Goal: Task Accomplishment & Management: Manage account settings

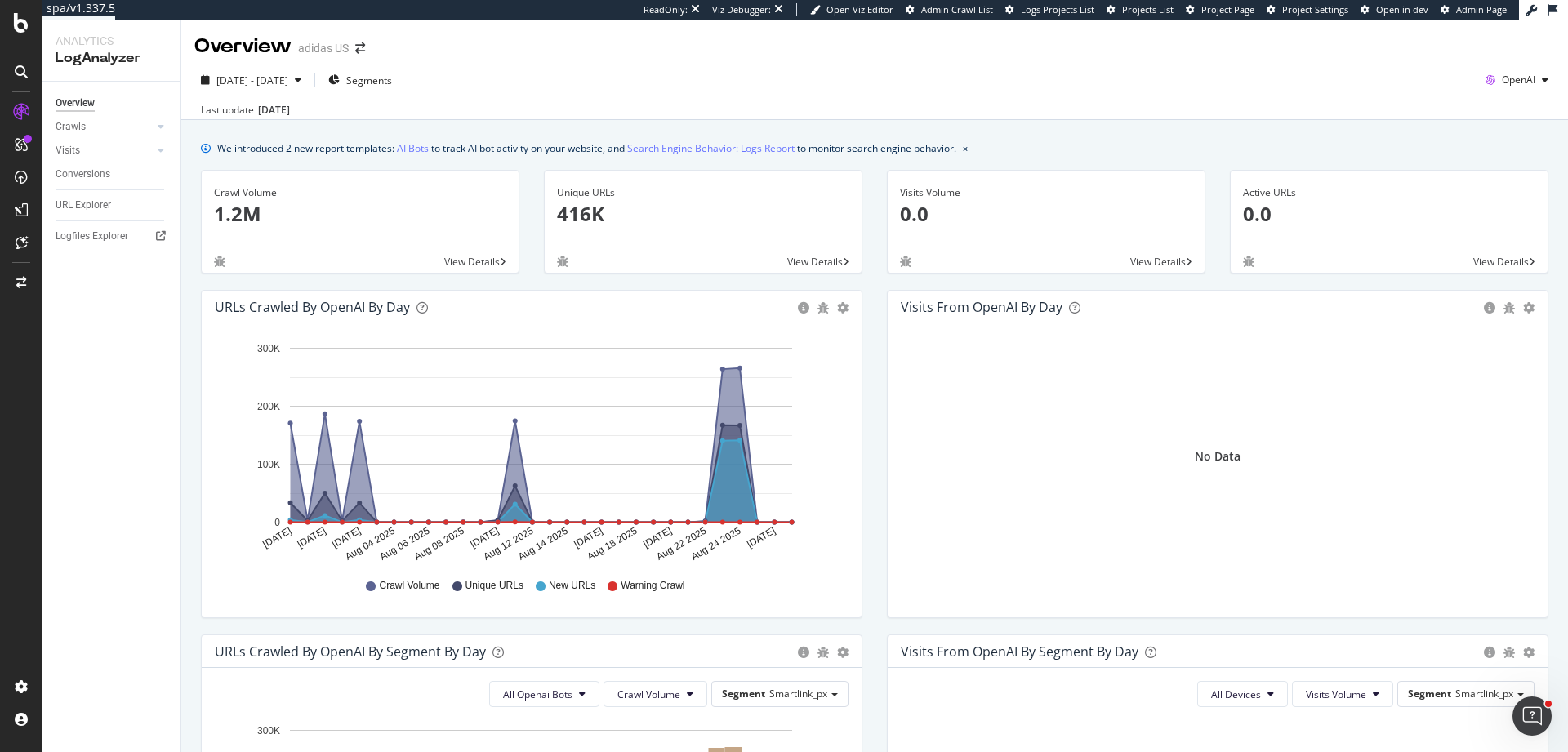
click at [631, 57] on div "Overview adidas US" at bounding box center [874, 40] width 1386 height 41
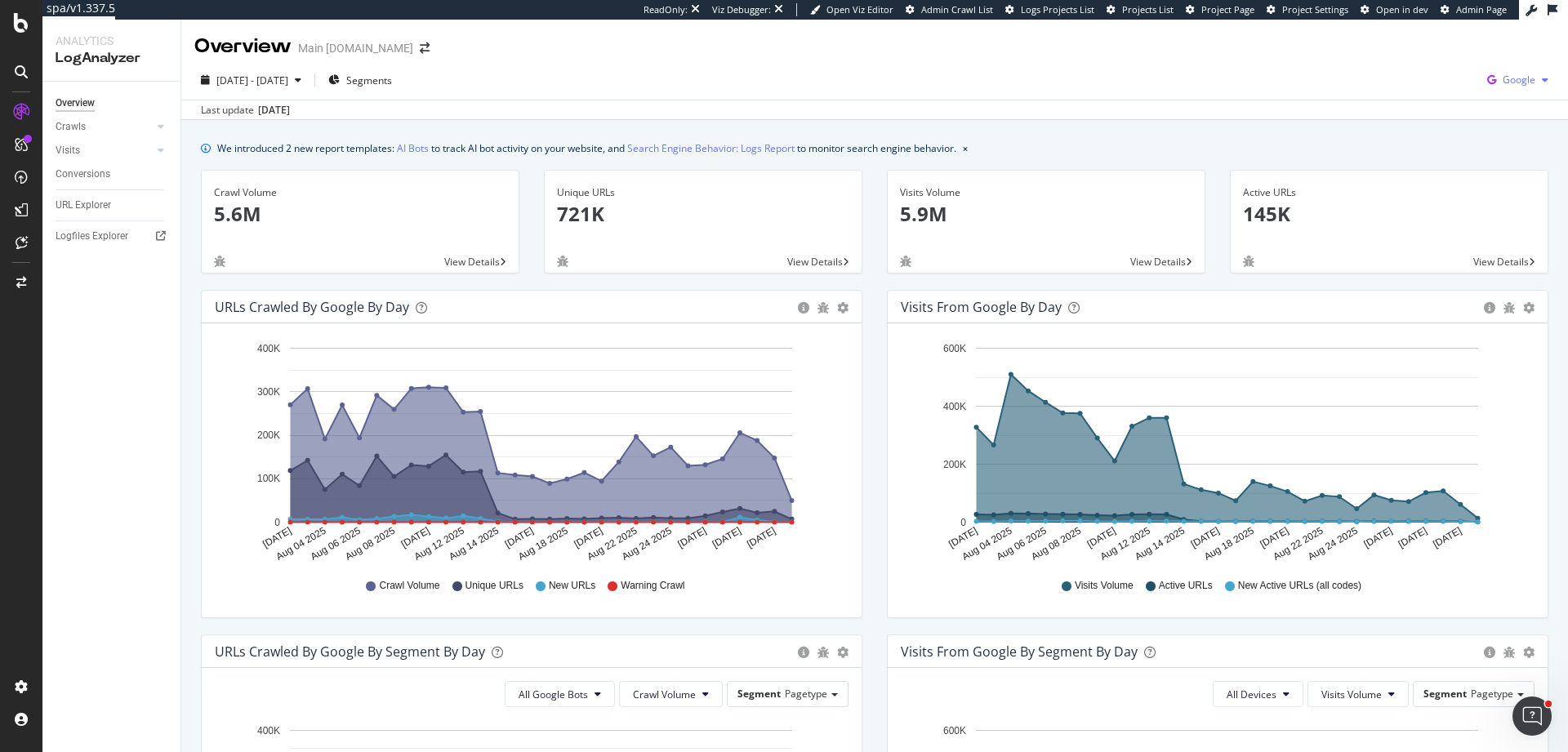
click at [1508, 77] on span "Google" at bounding box center [1519, 80] width 33 height 14
click at [1444, 70] on span "Bing" at bounding box center [1424, 65] width 60 height 15
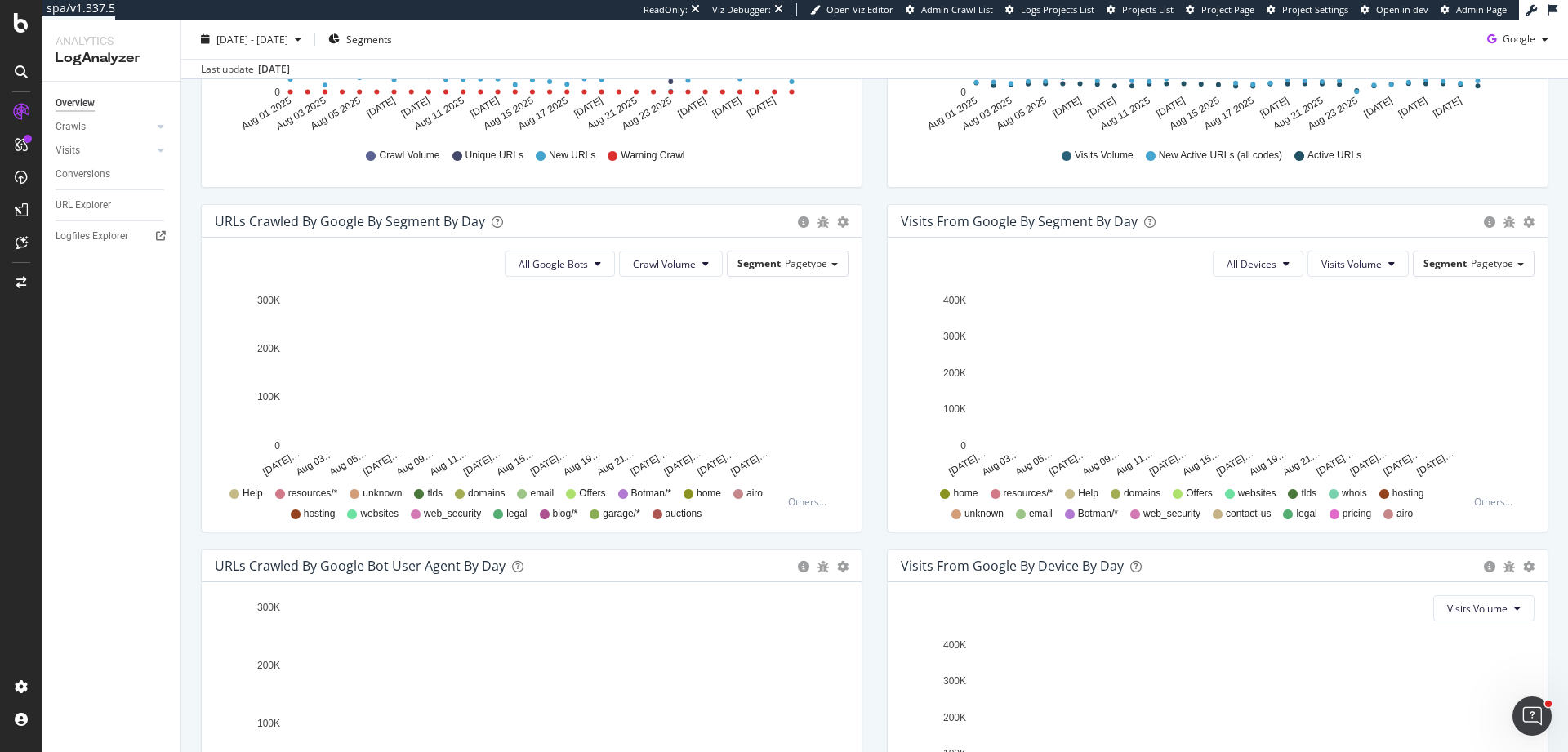
scroll to position [212, 0]
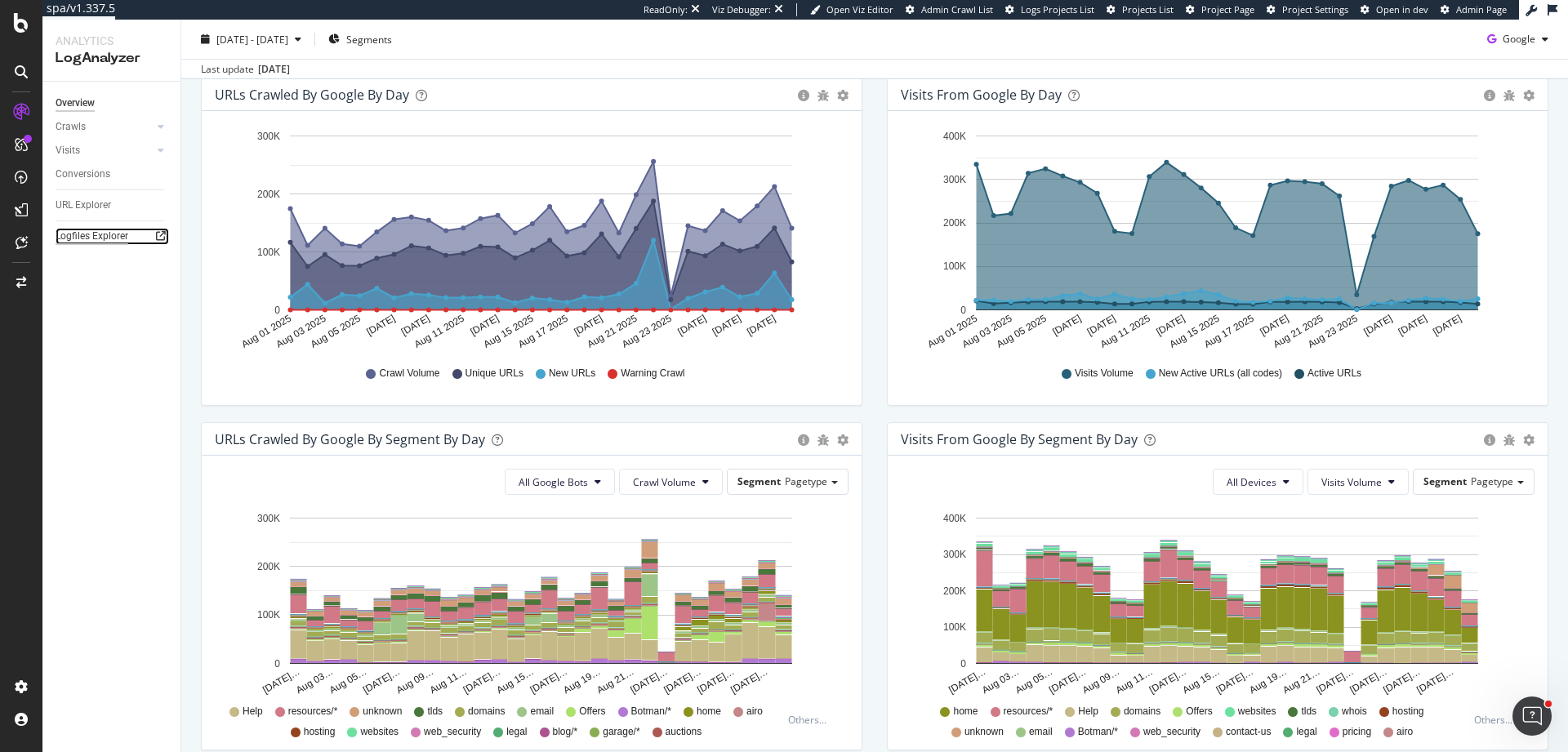
click at [126, 235] on div "Logfiles Explorer" at bounding box center [92, 237] width 73 height 17
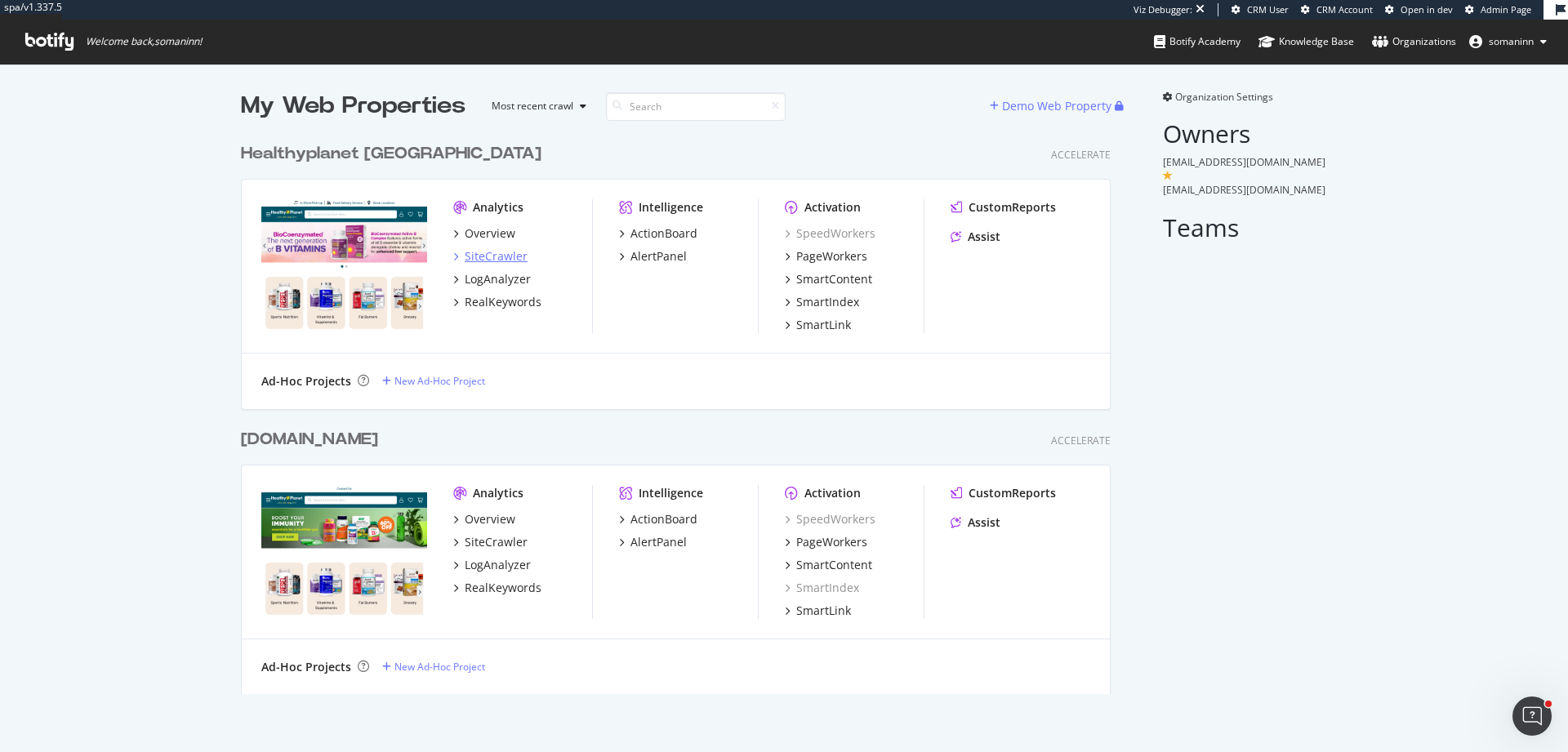
click at [488, 253] on div "SiteCrawler" at bounding box center [496, 256] width 63 height 17
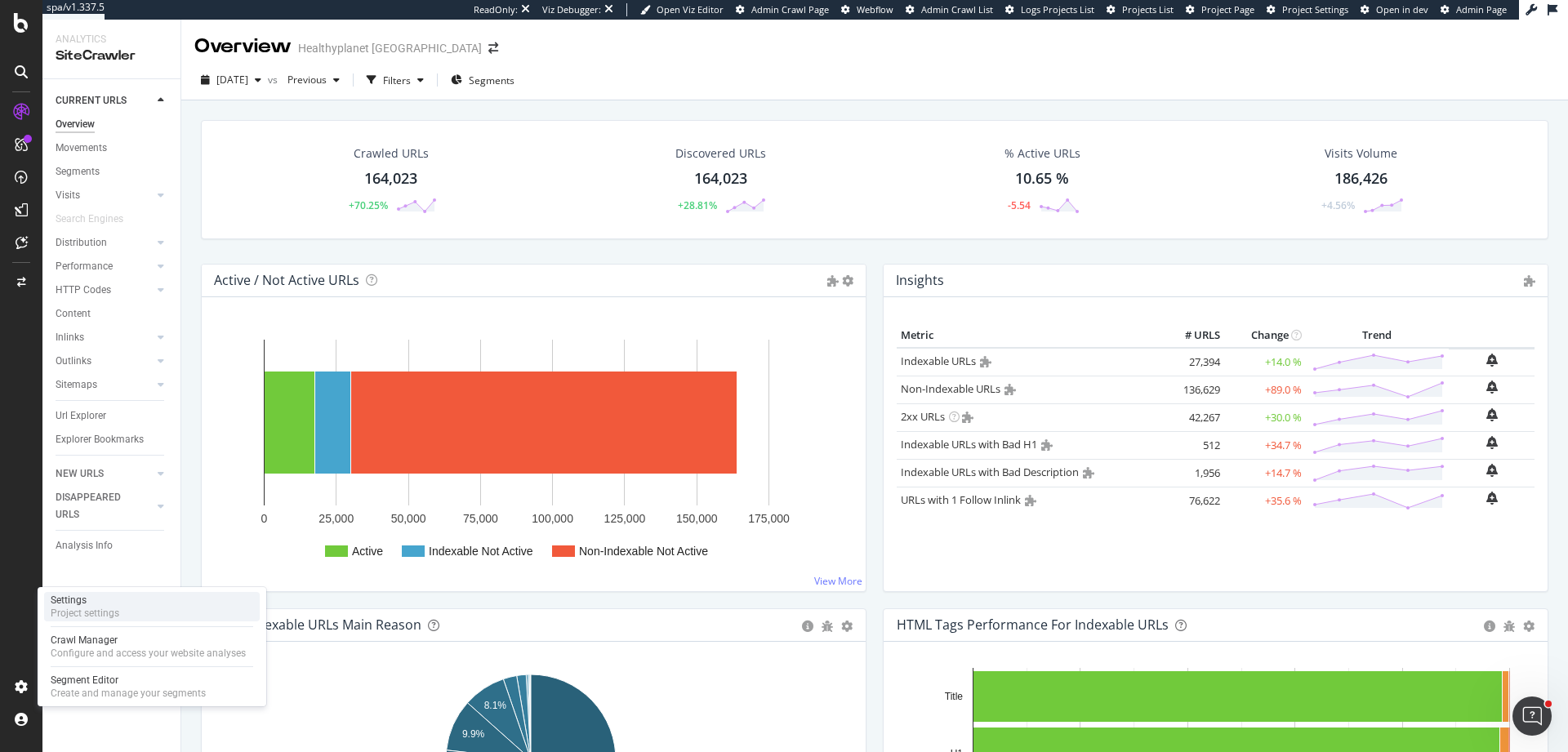
click at [77, 611] on div "Project settings" at bounding box center [84, 613] width 69 height 13
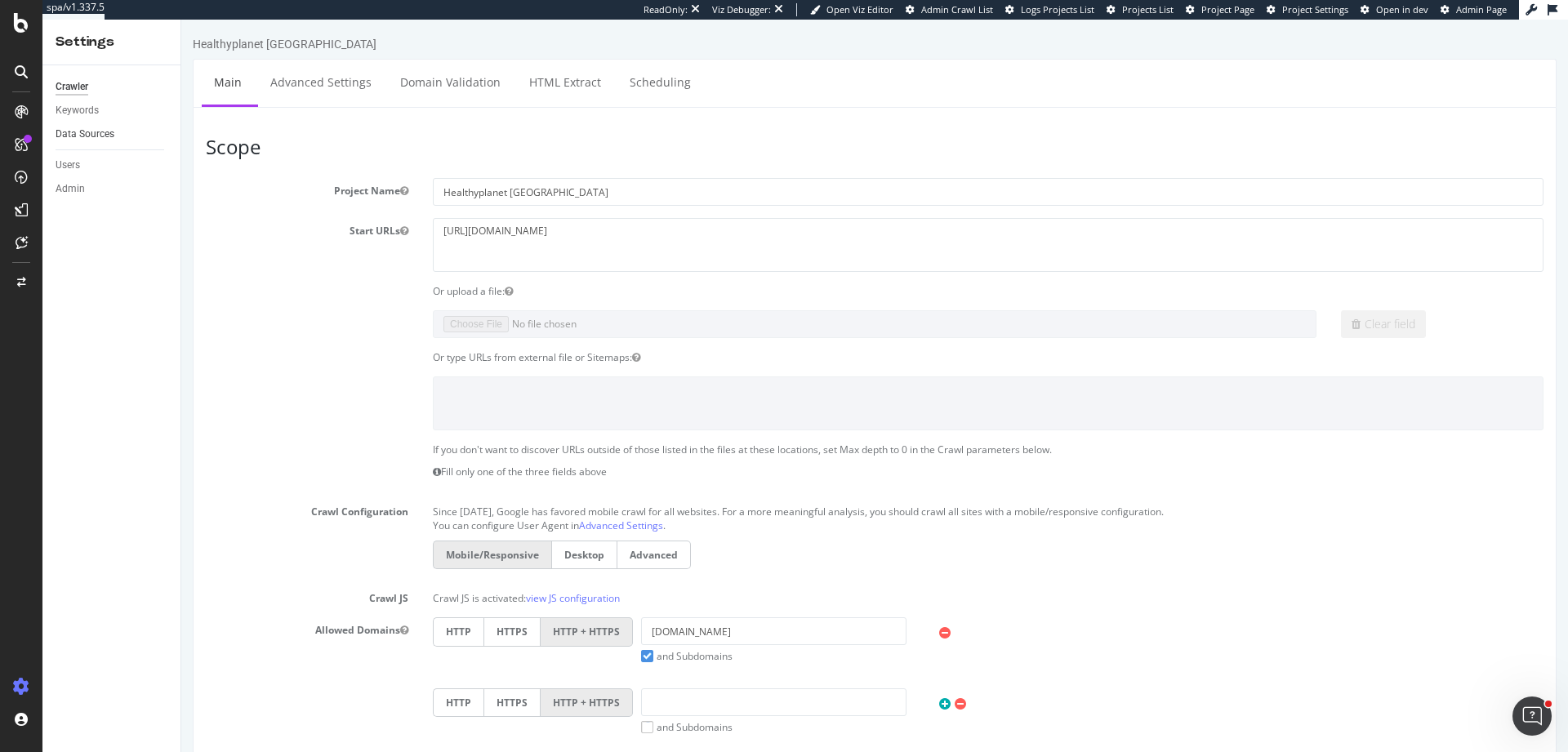
click at [120, 132] on link "Data Sources" at bounding box center [112, 135] width 113 height 17
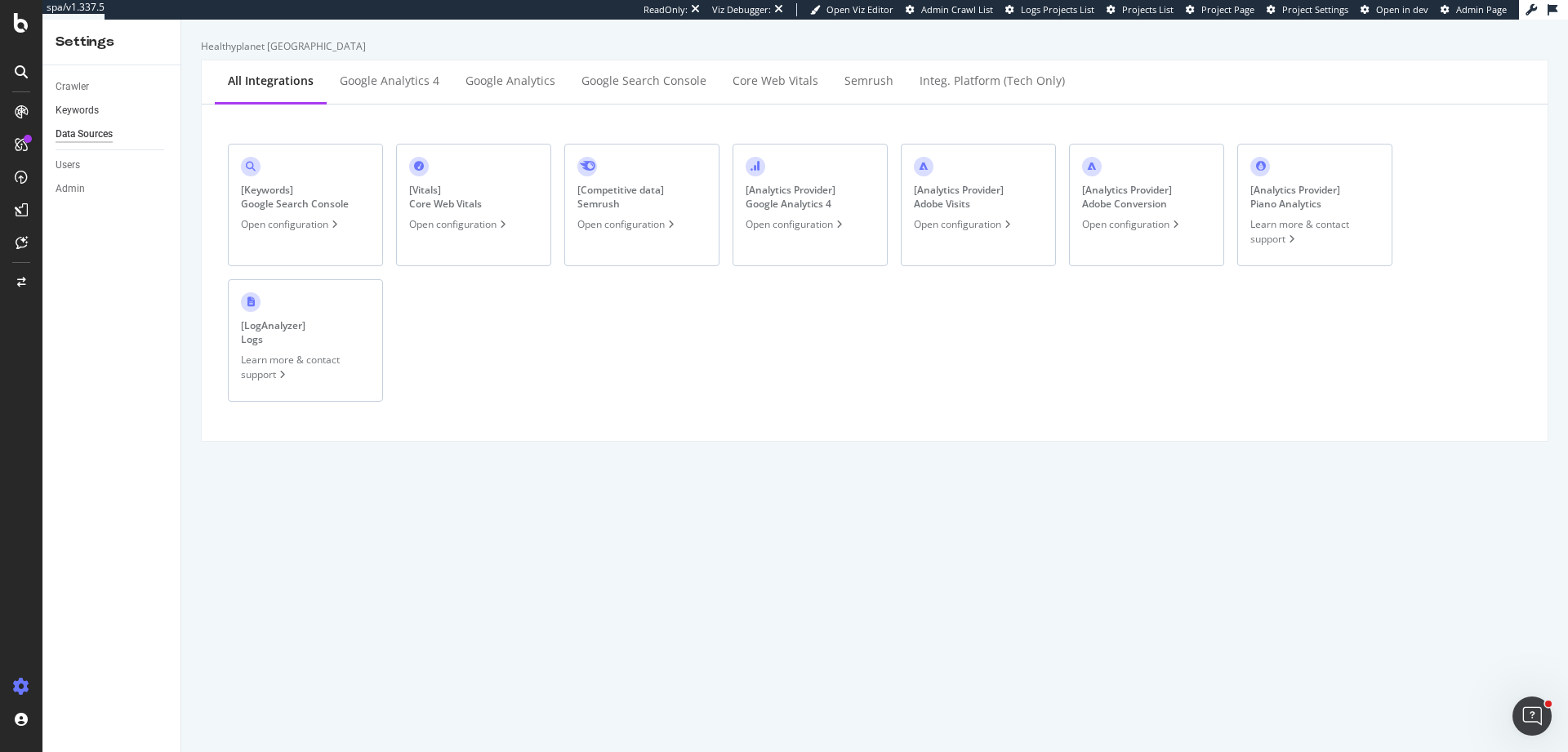
click at [115, 112] on link "Keywords" at bounding box center [112, 111] width 113 height 17
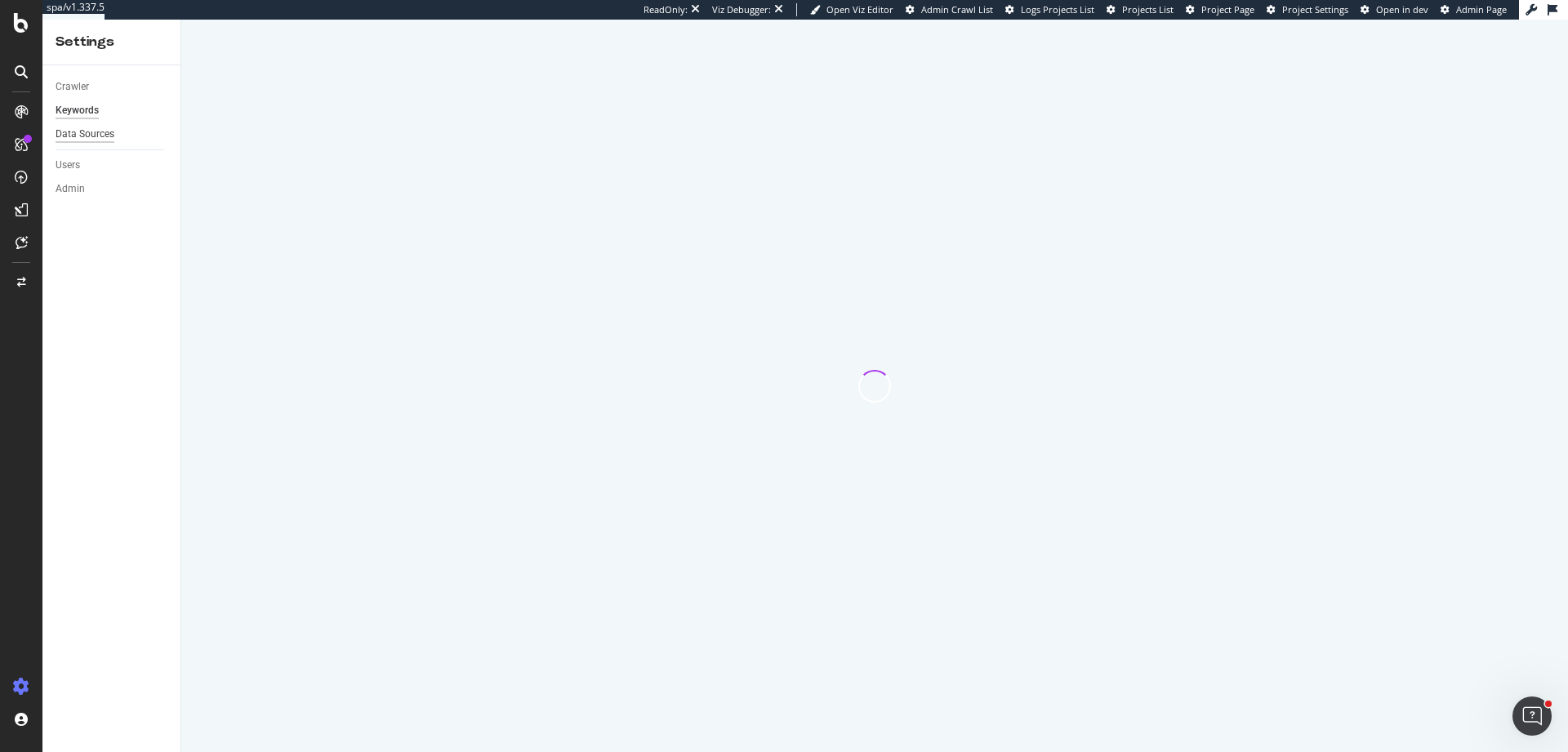
click at [87, 134] on div "Data Sources" at bounding box center [85, 135] width 59 height 17
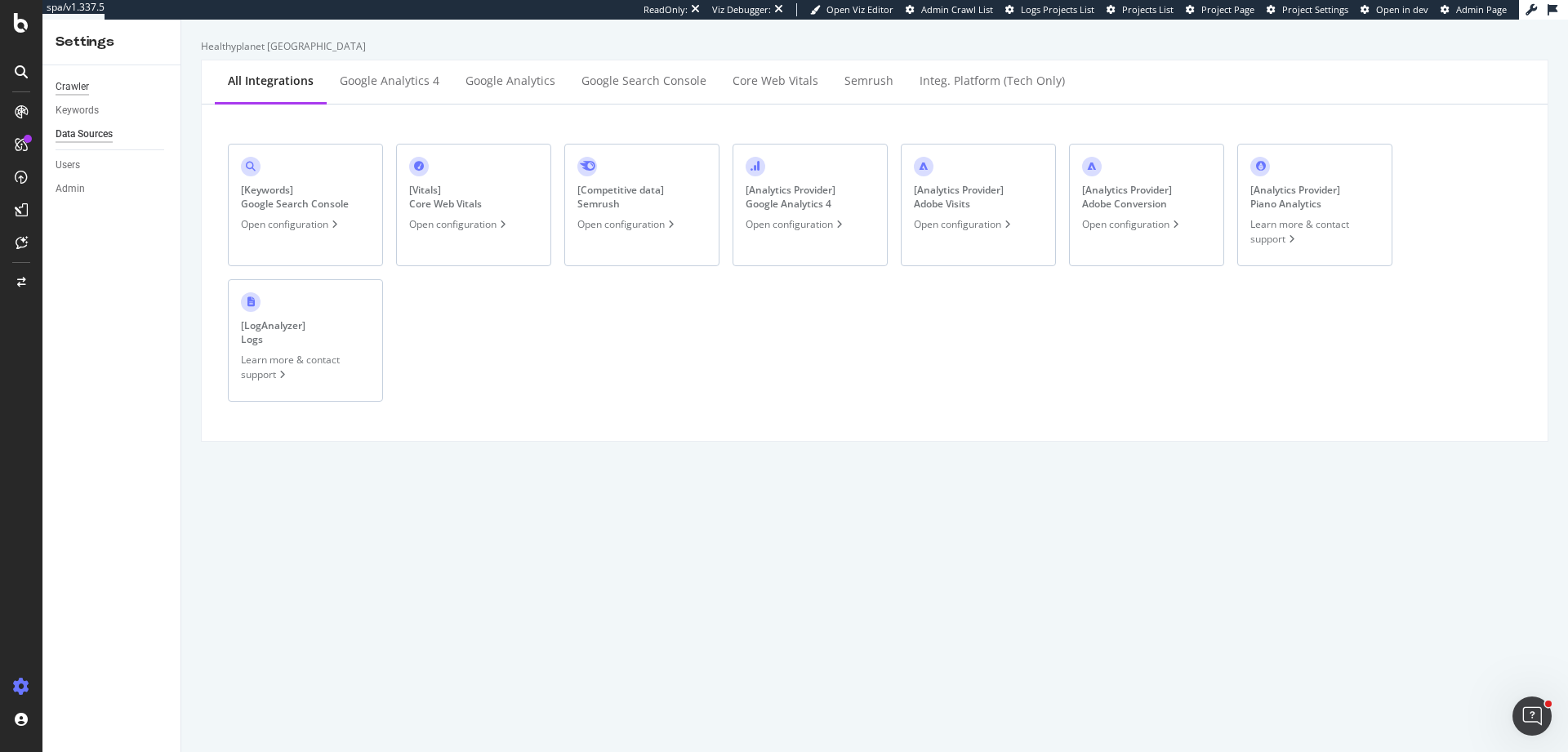
click at [75, 88] on div "Crawler" at bounding box center [72, 87] width 33 height 17
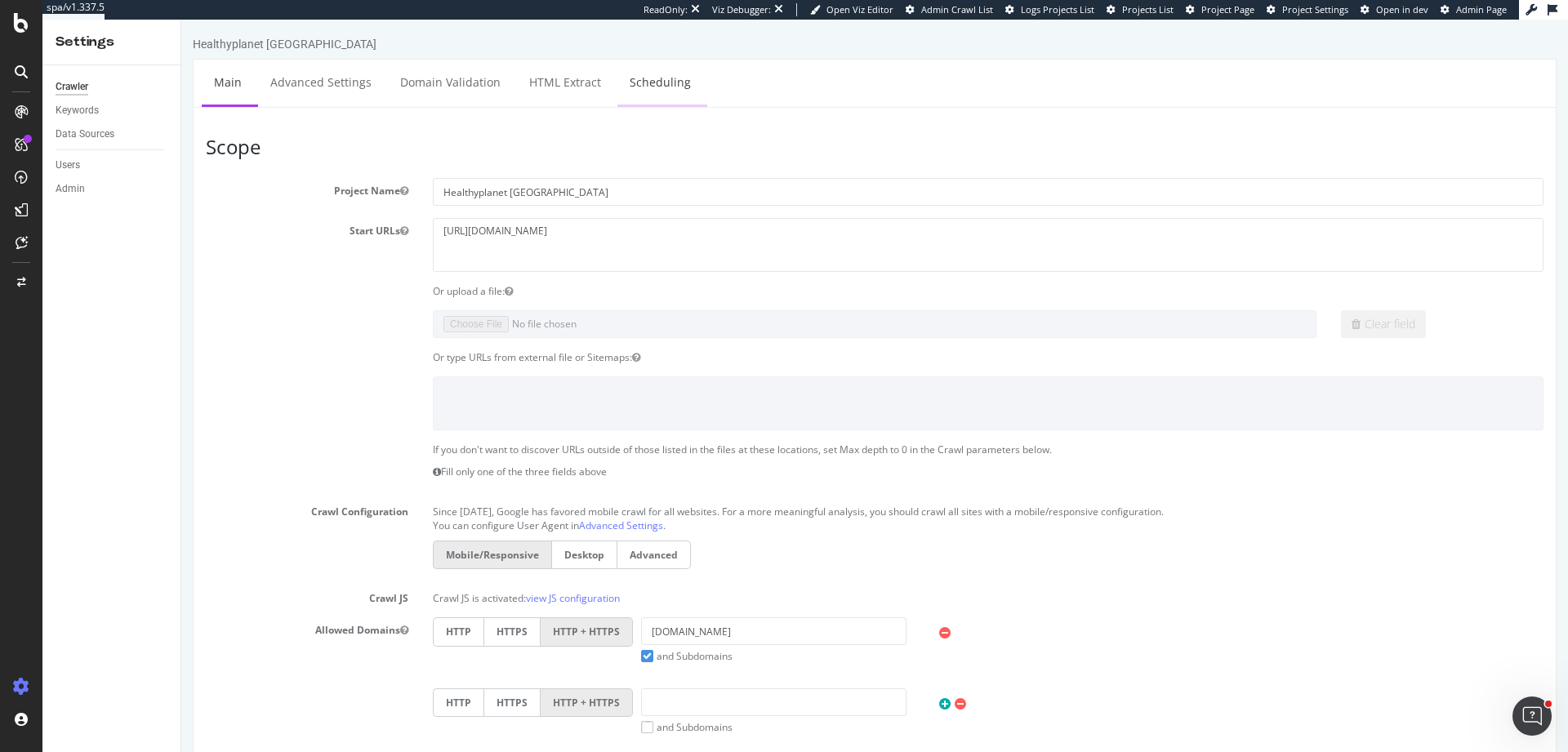
click at [673, 94] on link "Scheduling" at bounding box center [660, 83] width 86 height 45
